Goal: Share content: Share content

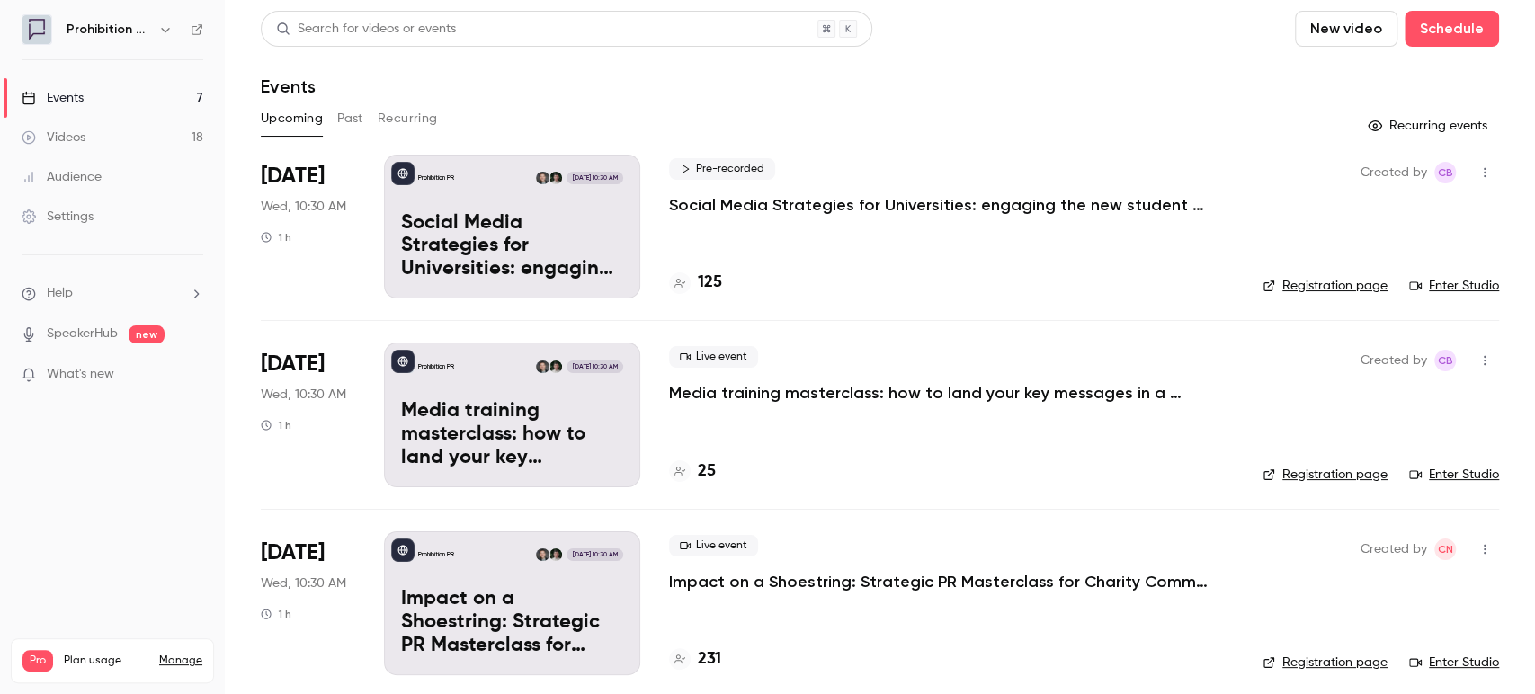
click at [360, 125] on button "Past" at bounding box center [350, 118] width 26 height 29
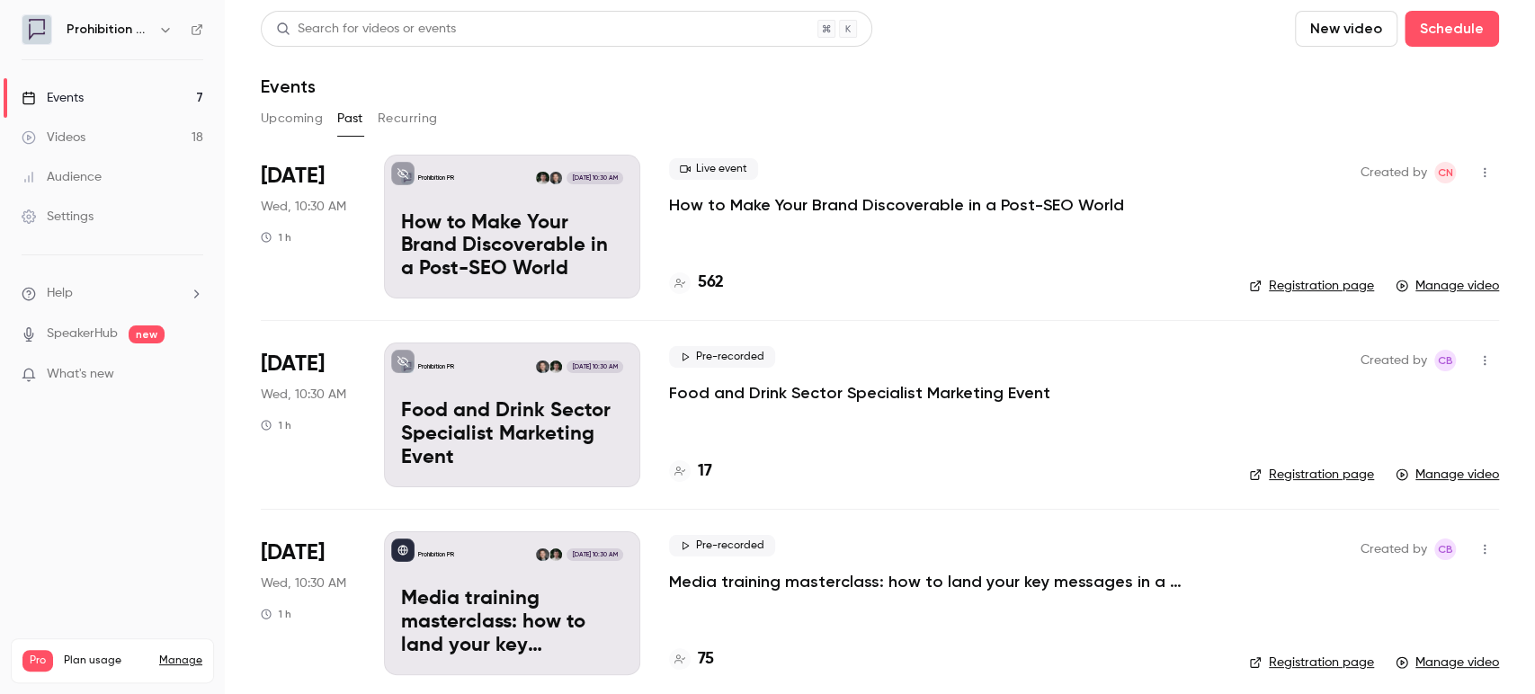
drag, startPoint x: 774, startPoint y: 200, endPoint x: 770, endPoint y: 209, distance: 10.1
click at [770, 209] on p "How to Make Your Brand Discoverable in a Post-SEO World" at bounding box center [896, 205] width 455 height 22
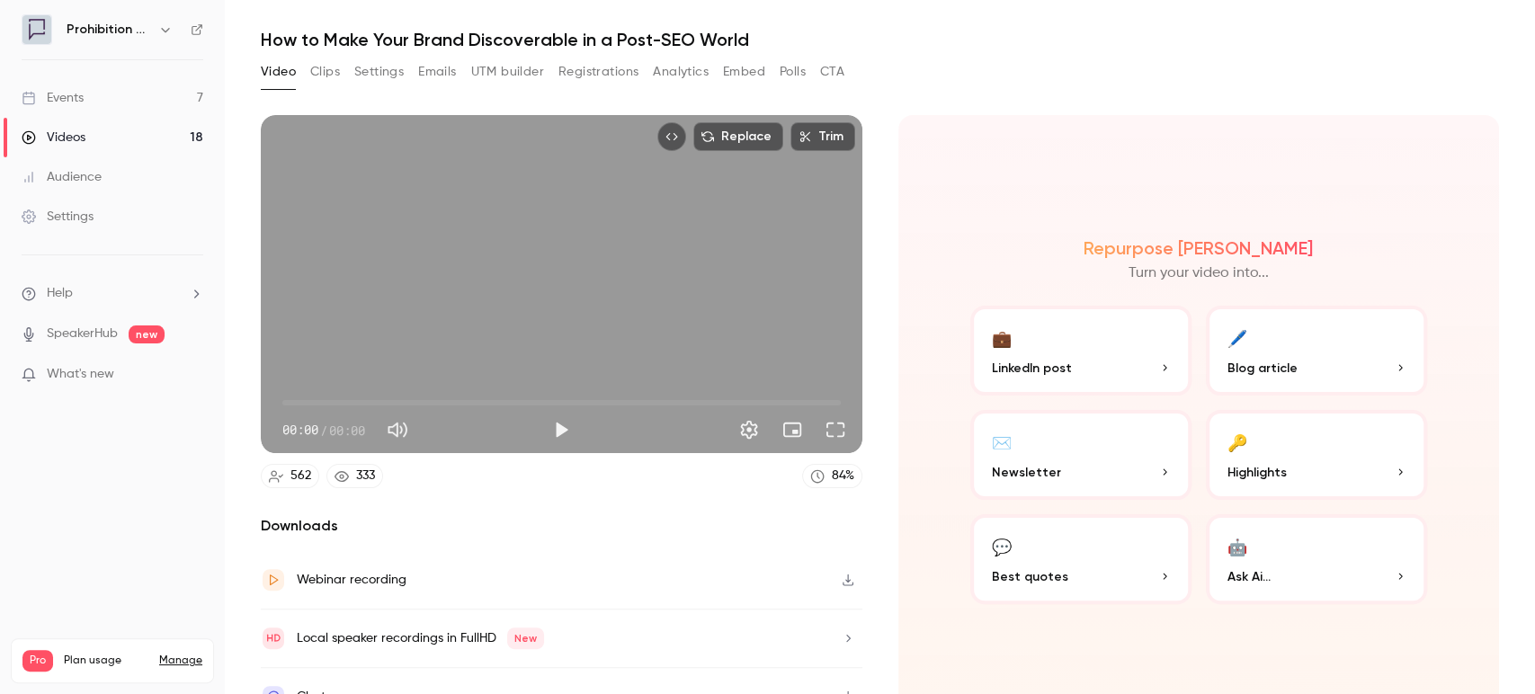
scroll to position [72, 0]
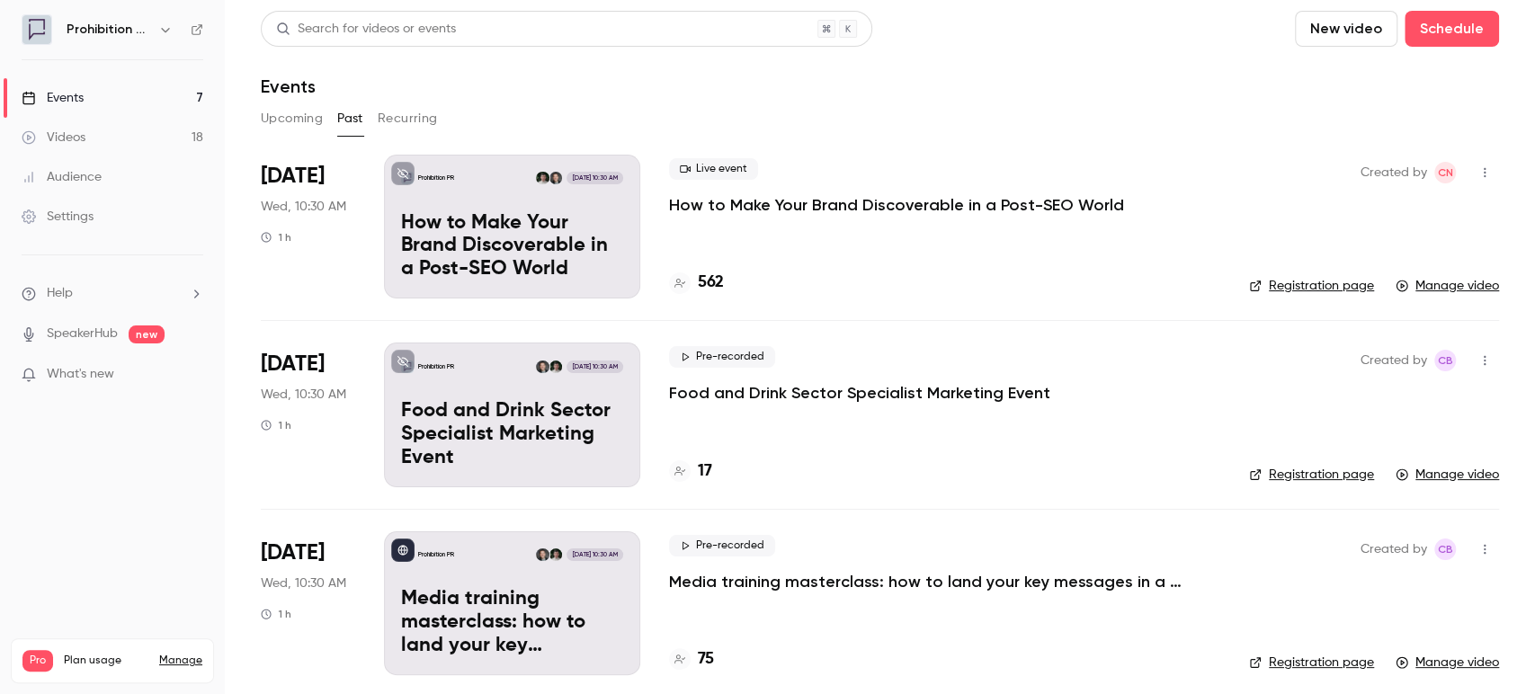
click at [288, 124] on button "Upcoming" at bounding box center [292, 118] width 62 height 29
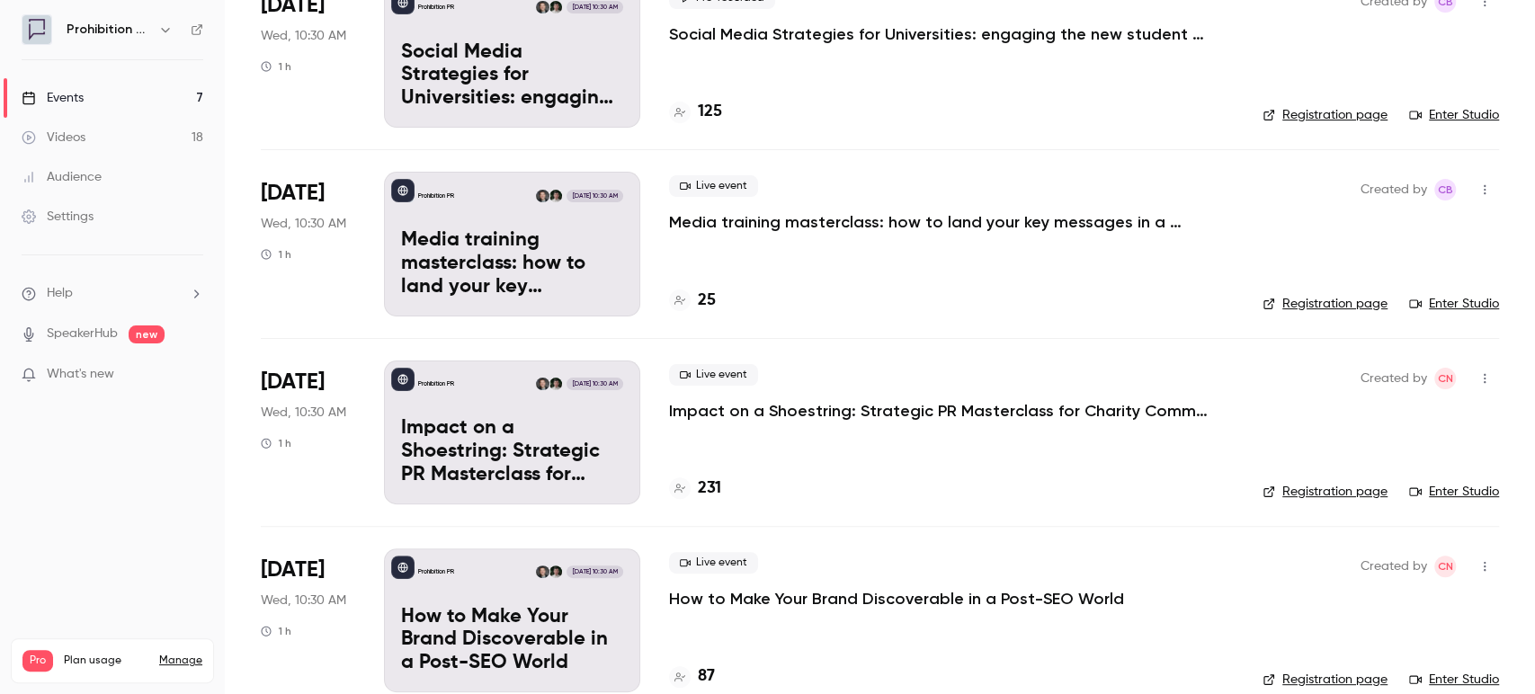
scroll to position [200, 0]
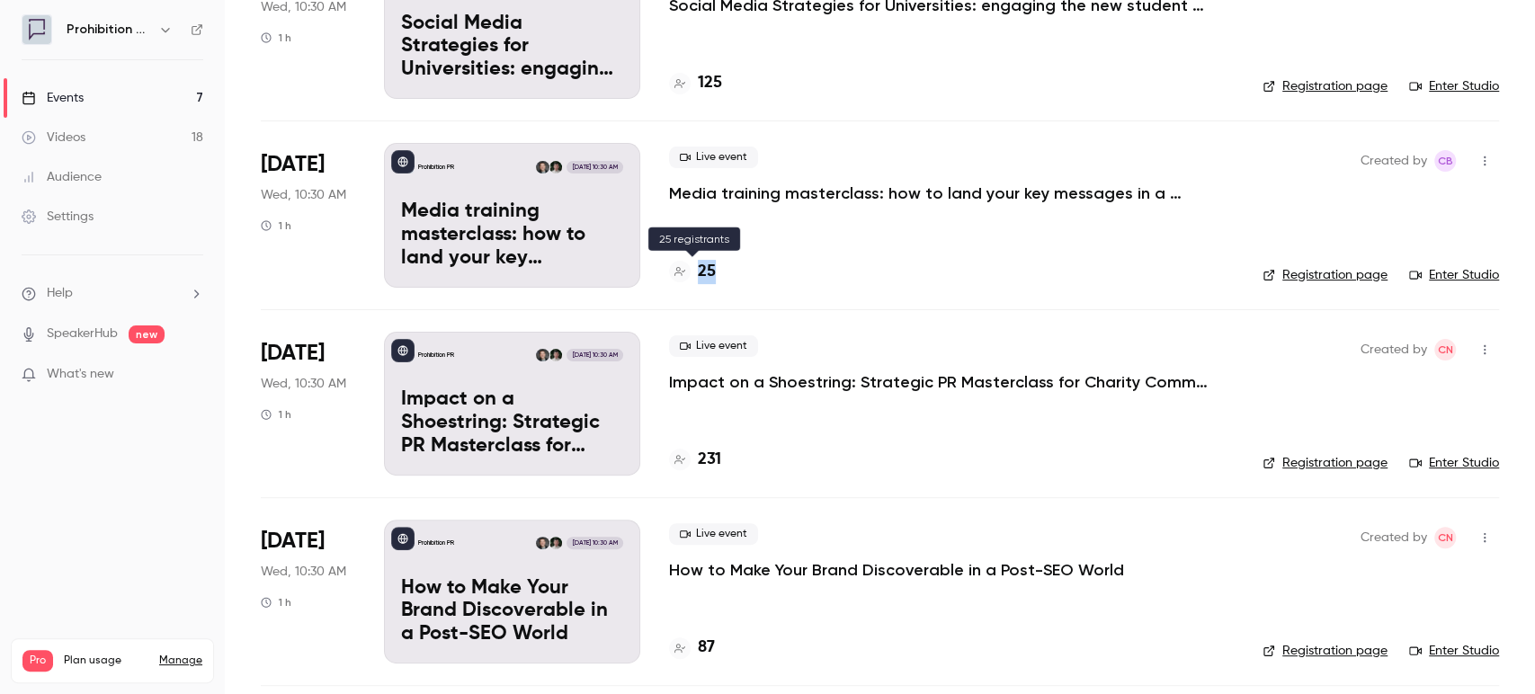
drag, startPoint x: 714, startPoint y: 257, endPoint x: 675, endPoint y: 268, distance: 40.2
click at [675, 268] on div "25" at bounding box center [951, 272] width 565 height 24
click at [943, 380] on p "Impact on a Shoestring: Strategic PR Masterclass for Charity Comms Teams" at bounding box center [939, 382] width 540 height 22
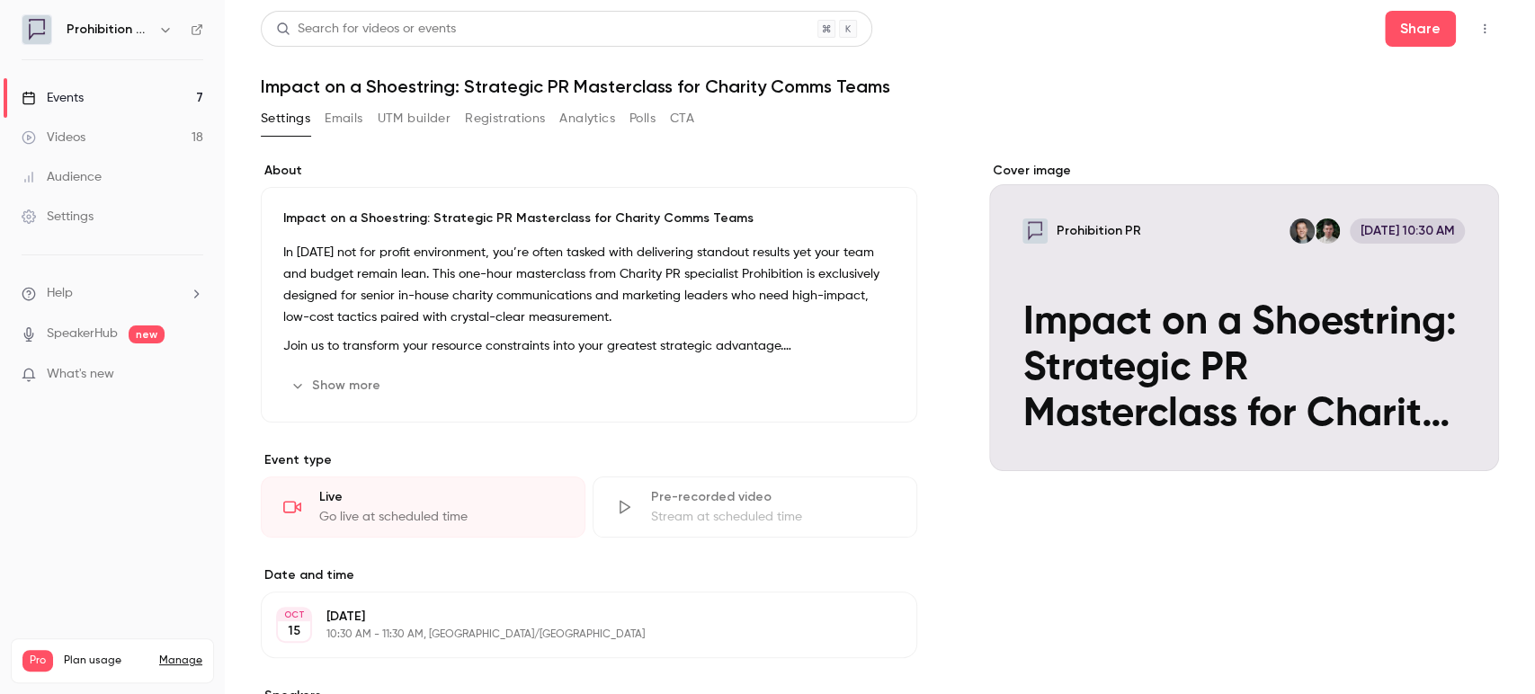
click at [489, 121] on button "Registrations" at bounding box center [505, 118] width 80 height 29
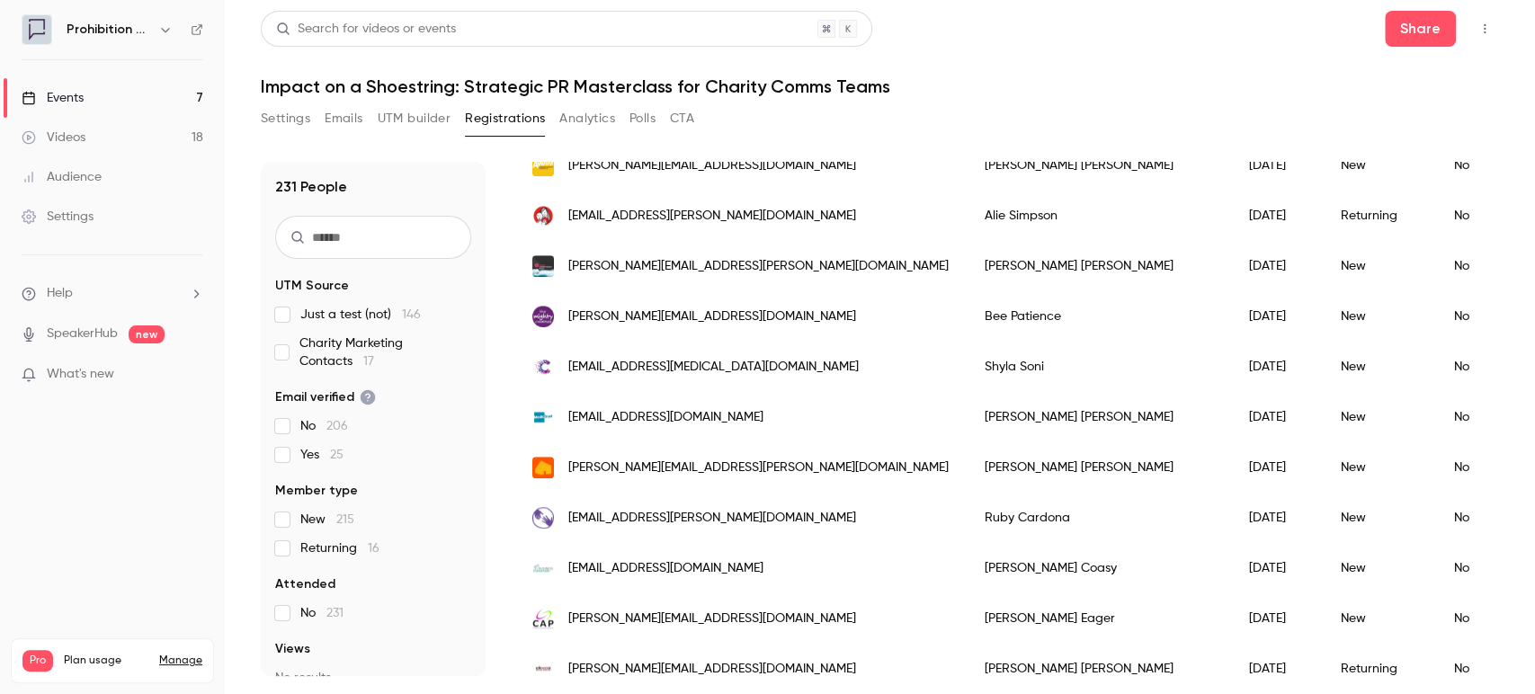
scroll to position [1099, 0]
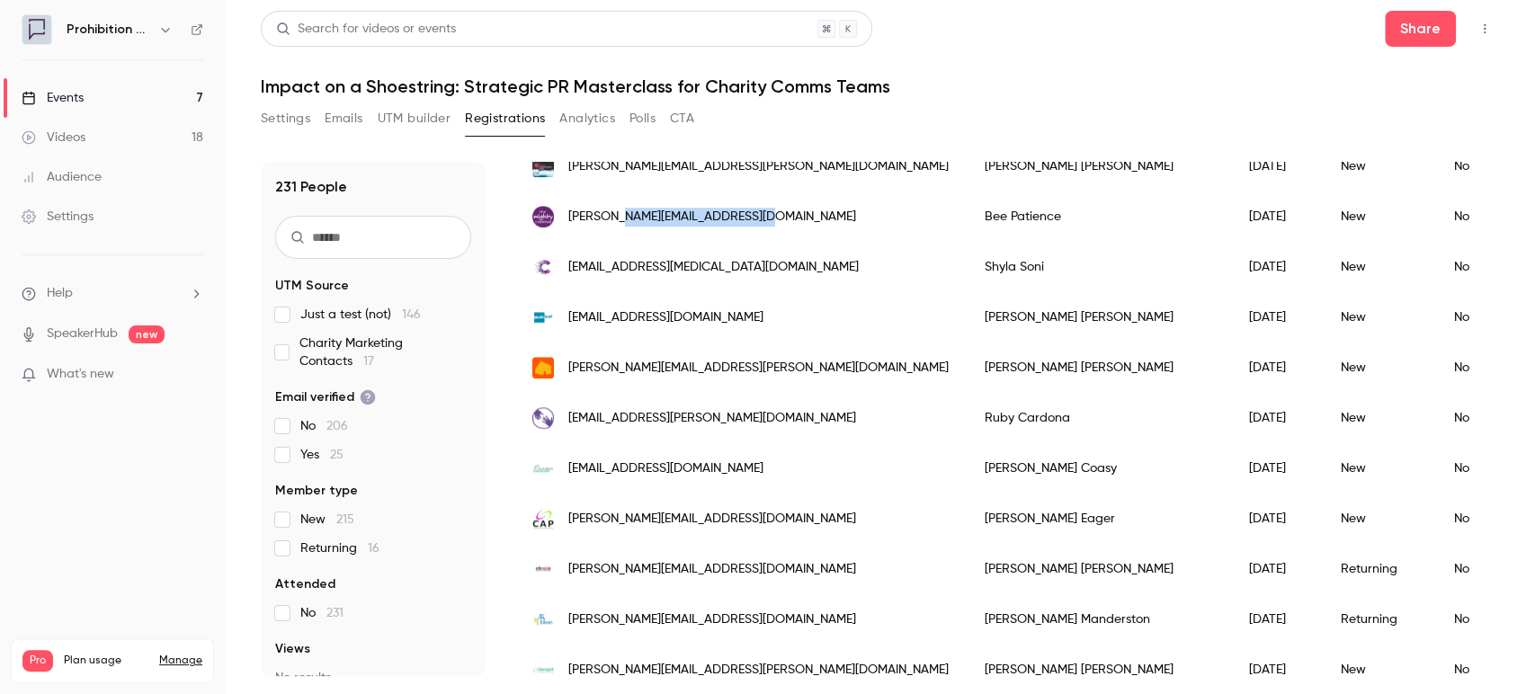
drag, startPoint x: 774, startPoint y: 217, endPoint x: 626, endPoint y: 212, distance: 148.5
click at [626, 212] on div "[PERSON_NAME][EMAIL_ADDRESS][DOMAIN_NAME]" at bounding box center [740, 217] width 452 height 50
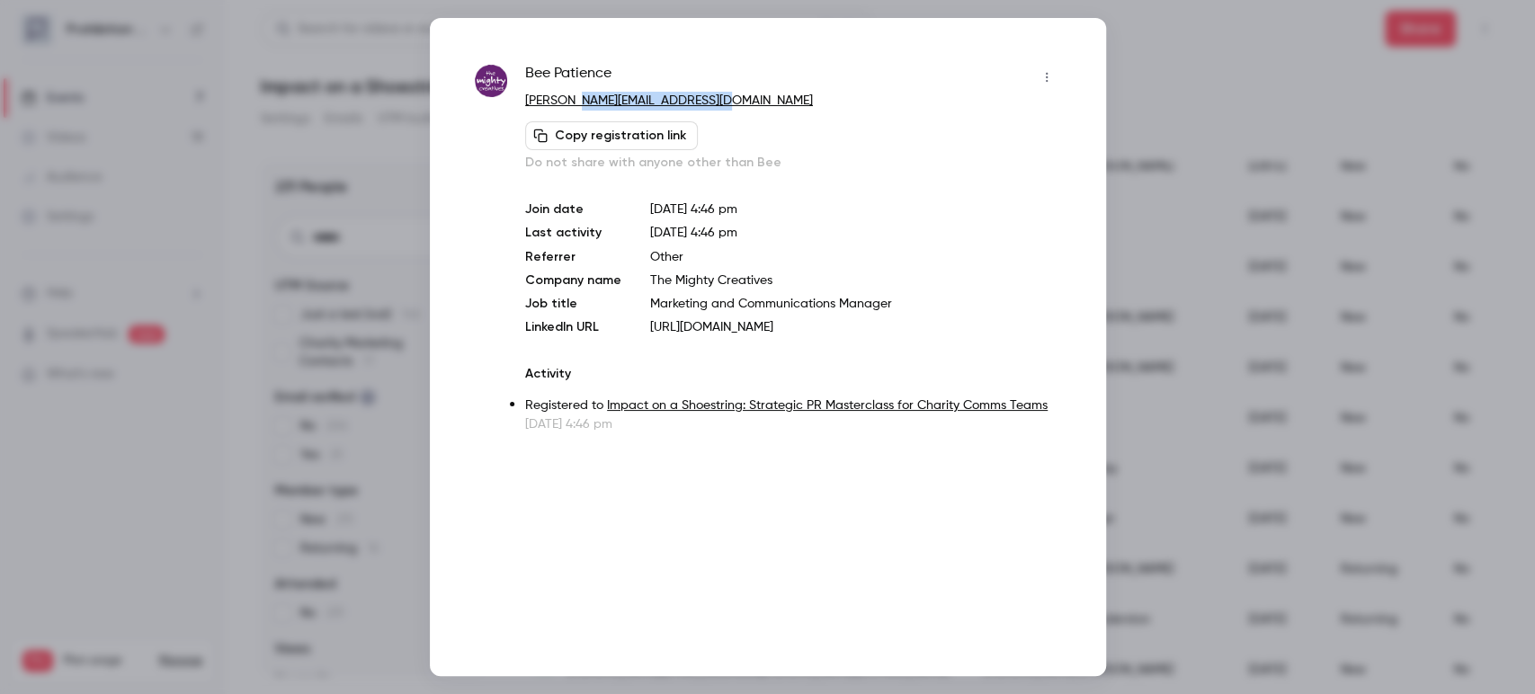
drag, startPoint x: 767, startPoint y: 102, endPoint x: 583, endPoint y: 95, distance: 184.5
click at [583, 95] on p "[PERSON_NAME][EMAIL_ADDRESS][DOMAIN_NAME]" at bounding box center [792, 101] width 535 height 19
copy link "[DOMAIN_NAME]"
click at [1271, 63] on div at bounding box center [767, 347] width 1535 height 694
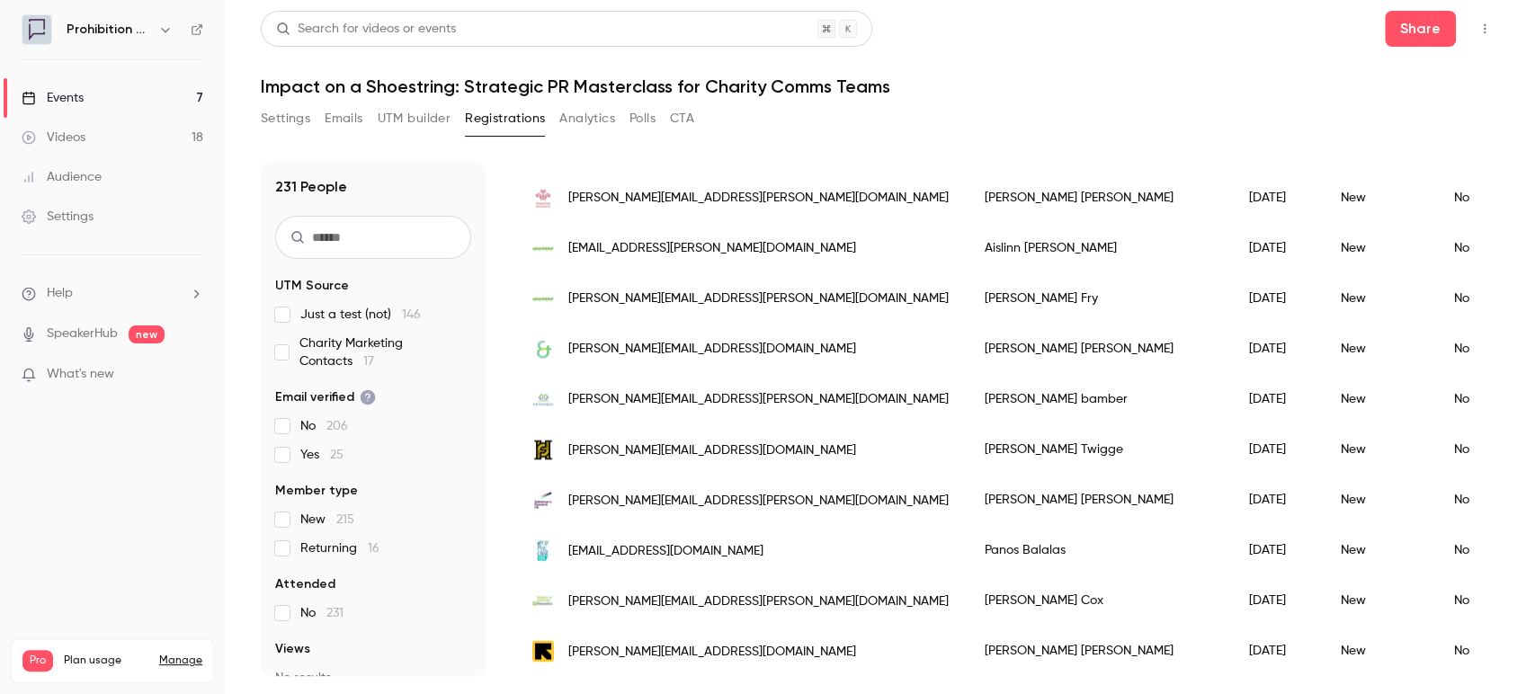
scroll to position [2089, 0]
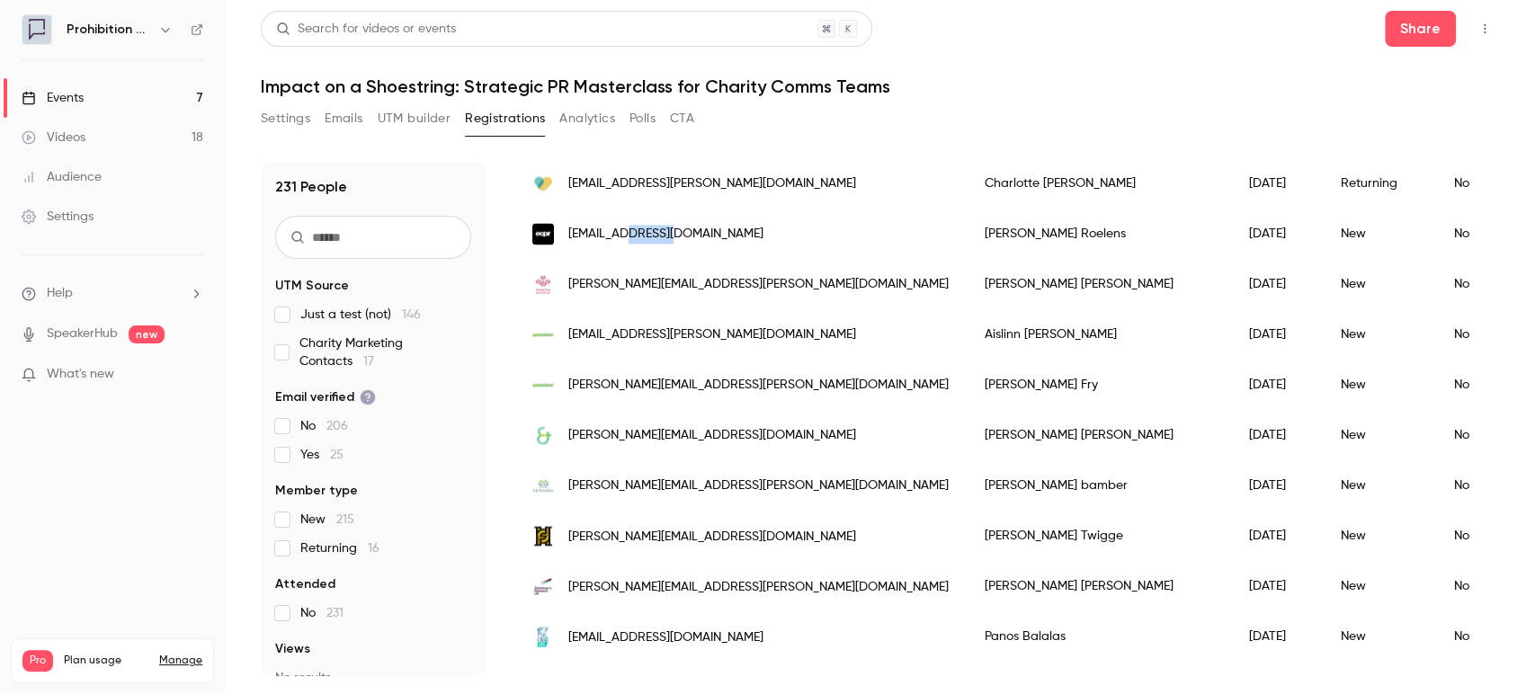
drag, startPoint x: 626, startPoint y: 230, endPoint x: 669, endPoint y: 231, distance: 43.2
click at [669, 231] on span "[EMAIL_ADDRESS][DOMAIN_NAME]" at bounding box center [665, 234] width 195 height 19
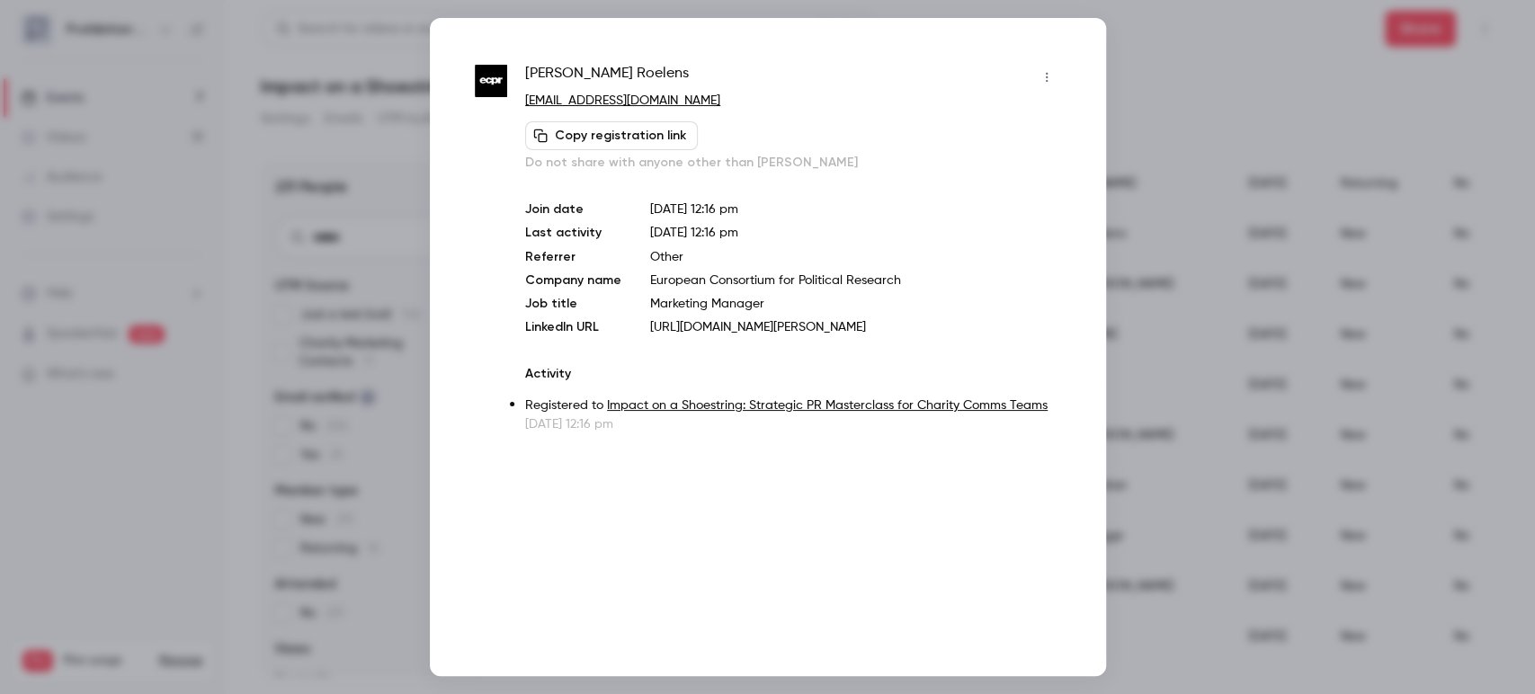
copy span "[DOMAIN_NAME]"
click at [1238, 85] on div at bounding box center [767, 347] width 1535 height 694
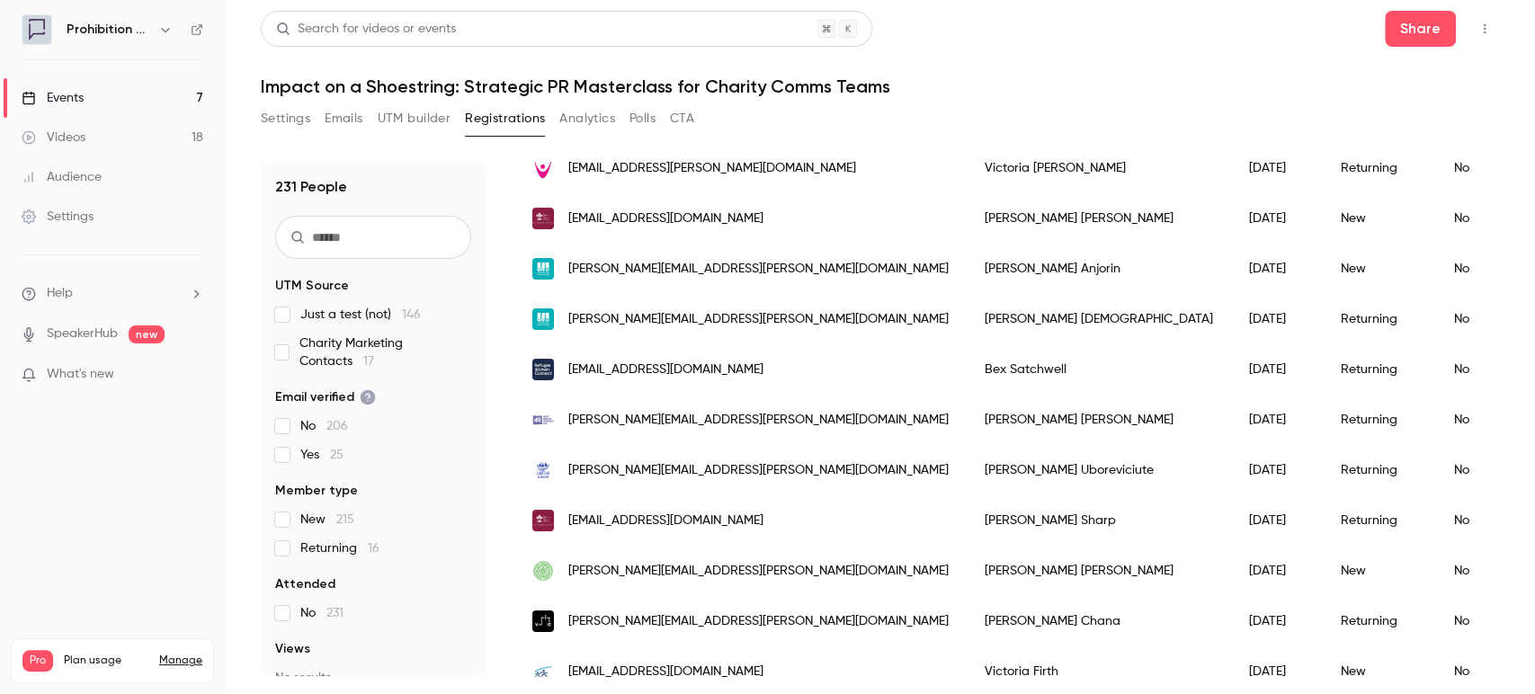
scroll to position [0, 0]
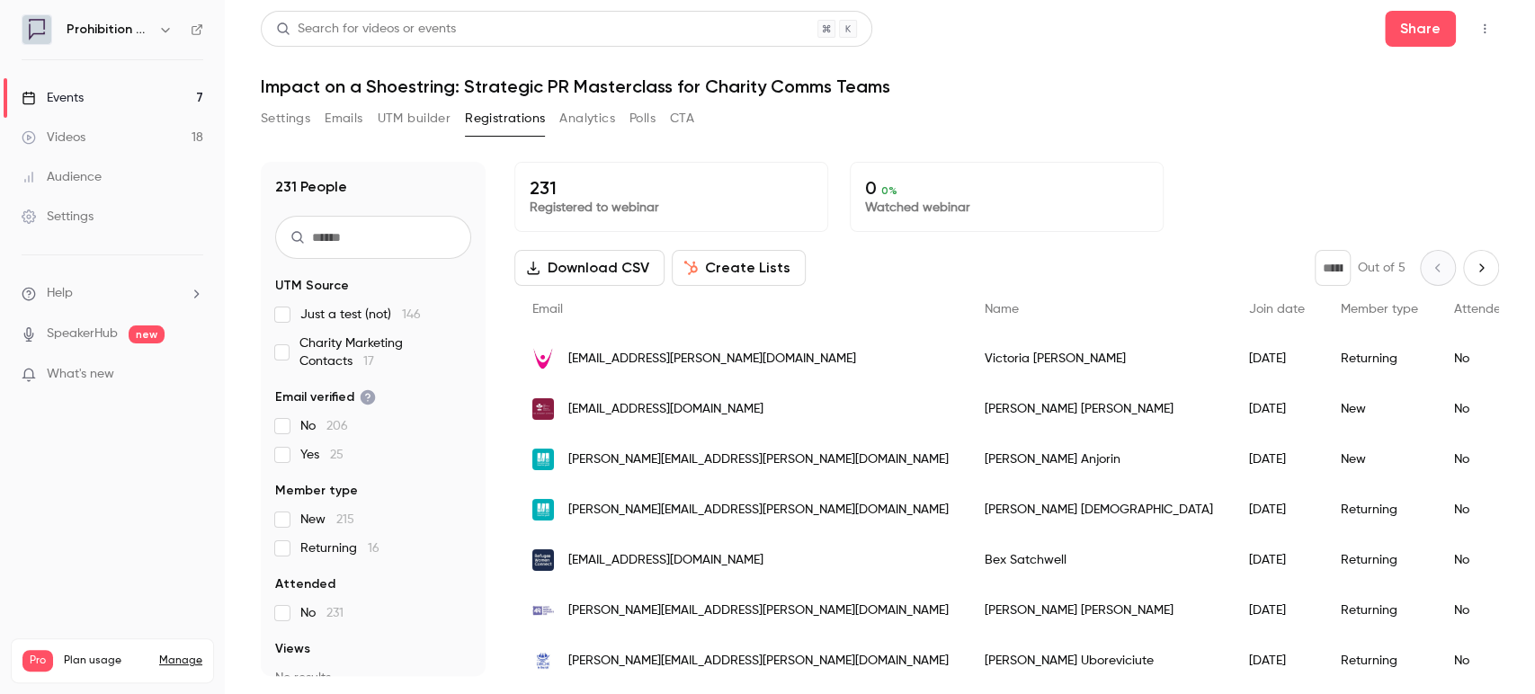
click at [58, 92] on div "Events" at bounding box center [53, 98] width 62 height 18
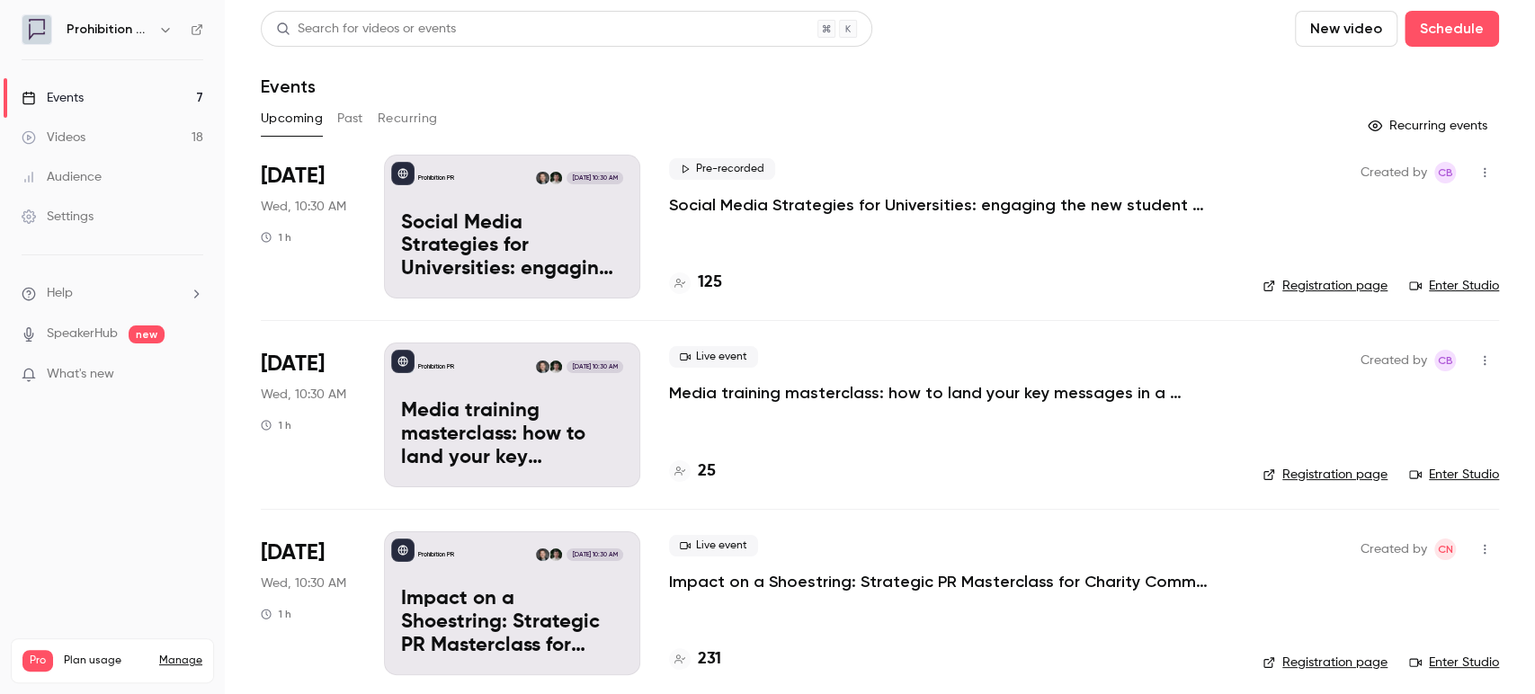
click at [1478, 366] on icon "button" at bounding box center [1485, 360] width 14 height 13
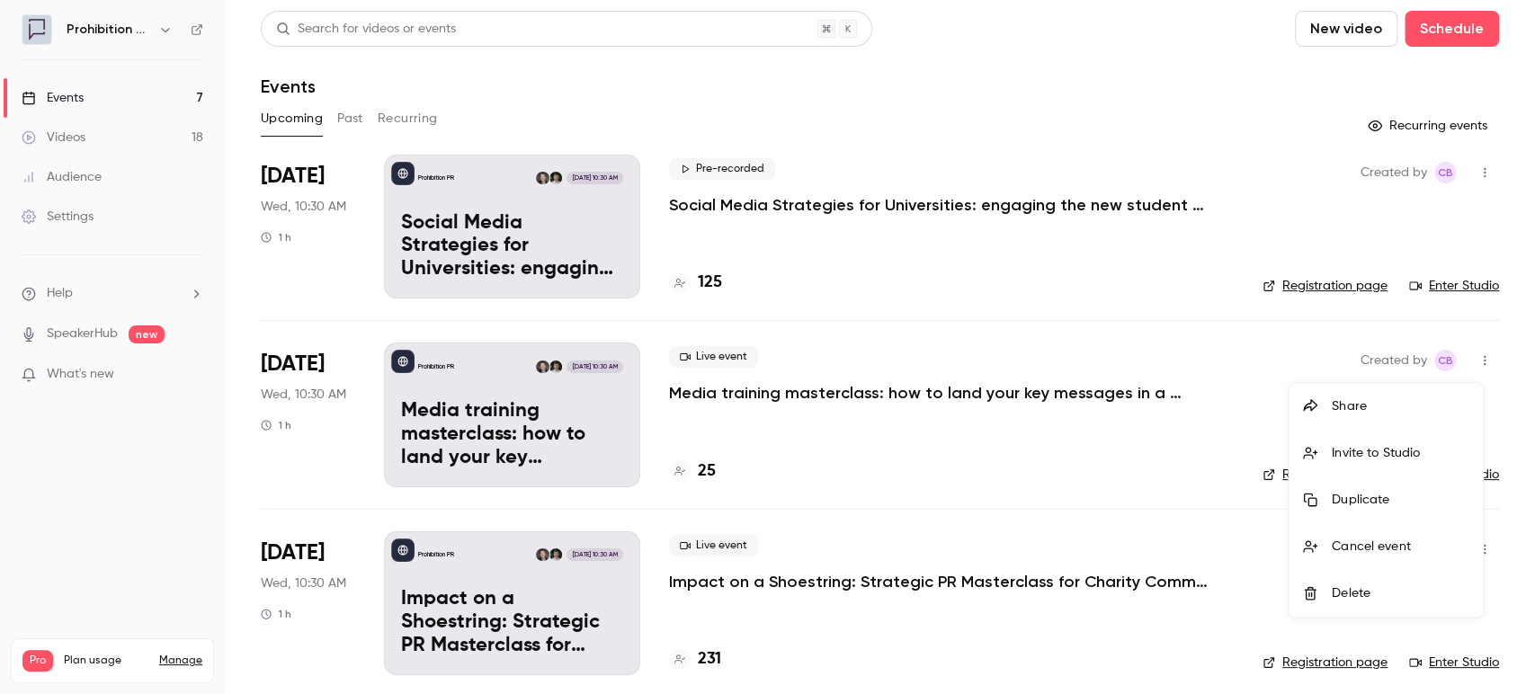
click at [1406, 416] on li "Share" at bounding box center [1386, 406] width 194 height 47
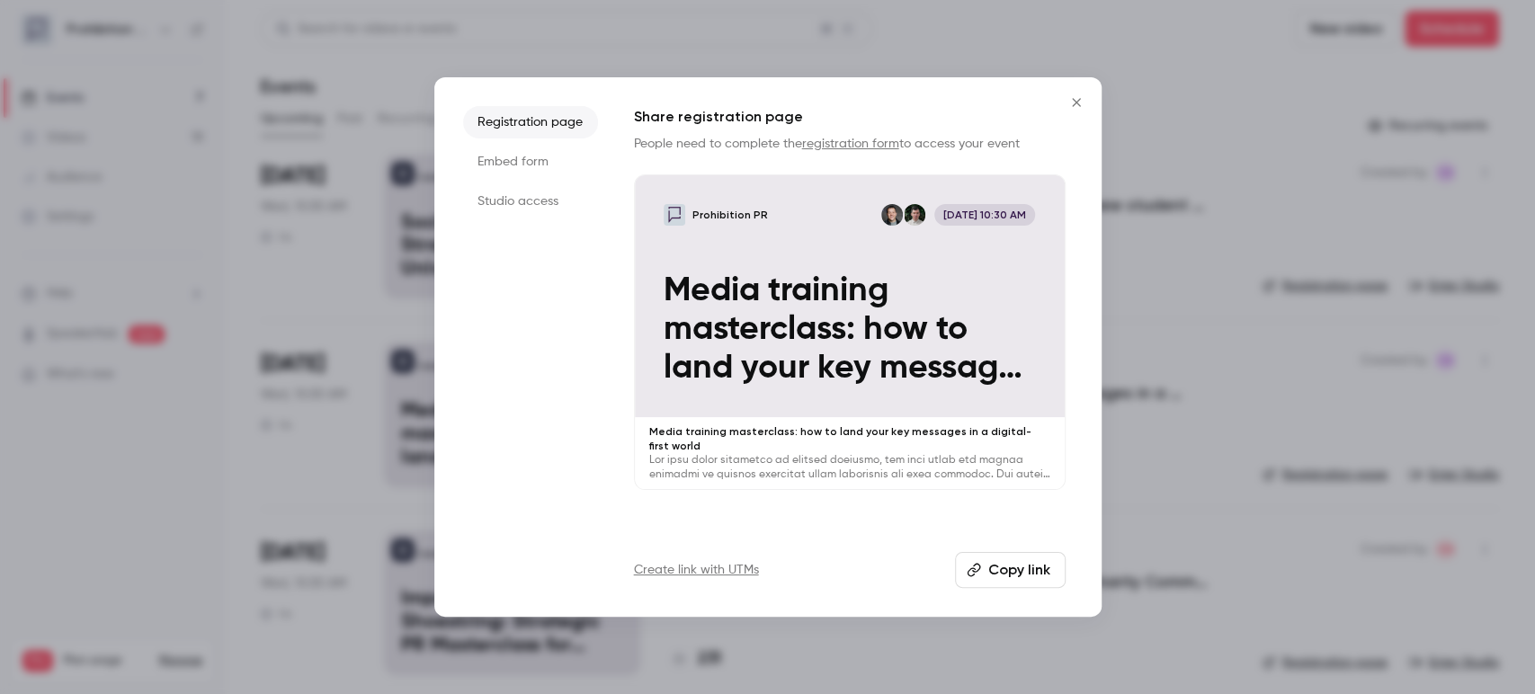
click at [1038, 574] on button "Copy link" at bounding box center [1010, 570] width 111 height 36
click at [1075, 103] on icon "Close" at bounding box center [1076, 102] width 8 height 8
